Goal: Find specific page/section: Find specific page/section

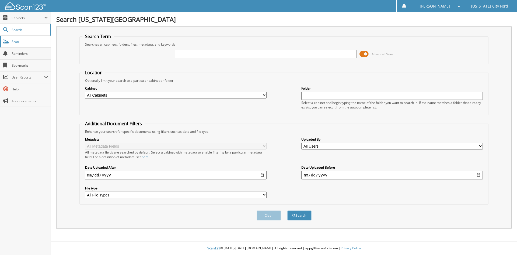
click at [36, 37] on link "Scan" at bounding box center [25, 42] width 51 height 12
type input "604294"
click at [288, 210] on button "Search" at bounding box center [300, 215] width 24 height 10
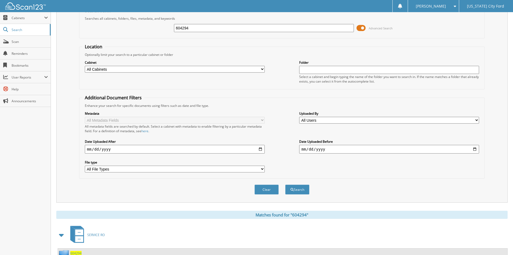
scroll to position [68, 0]
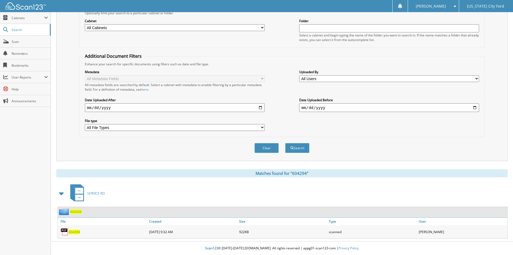
click at [77, 233] on span "604294" at bounding box center [74, 231] width 11 height 5
